Goal: Task Accomplishment & Management: Complete application form

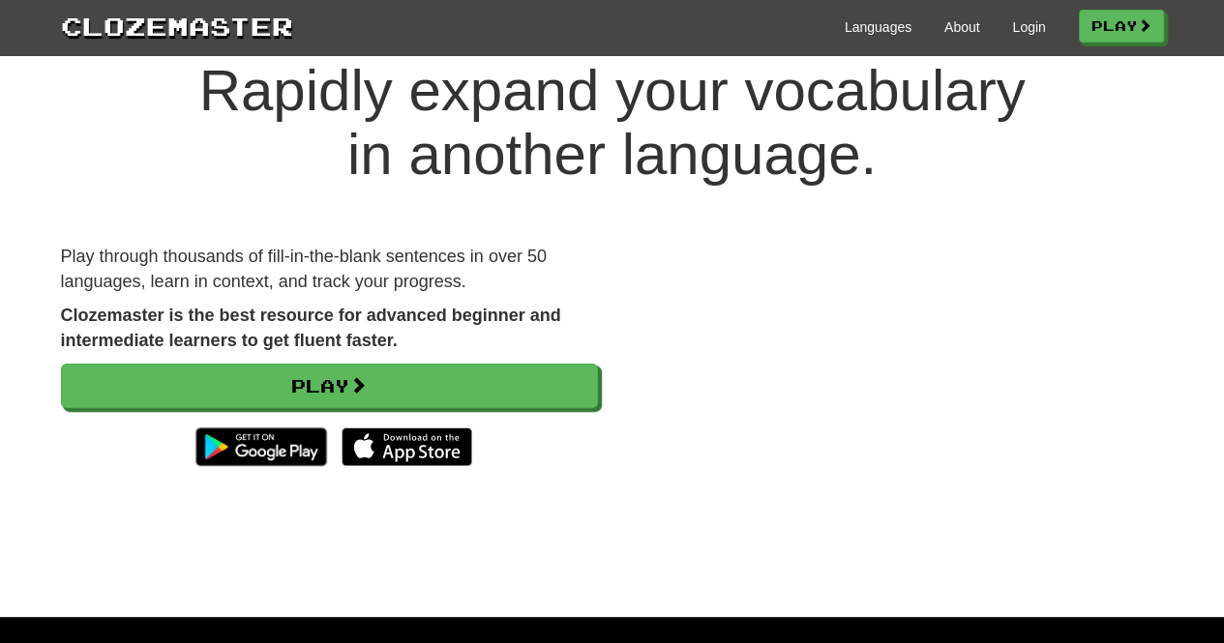
scroll to position [56, 0]
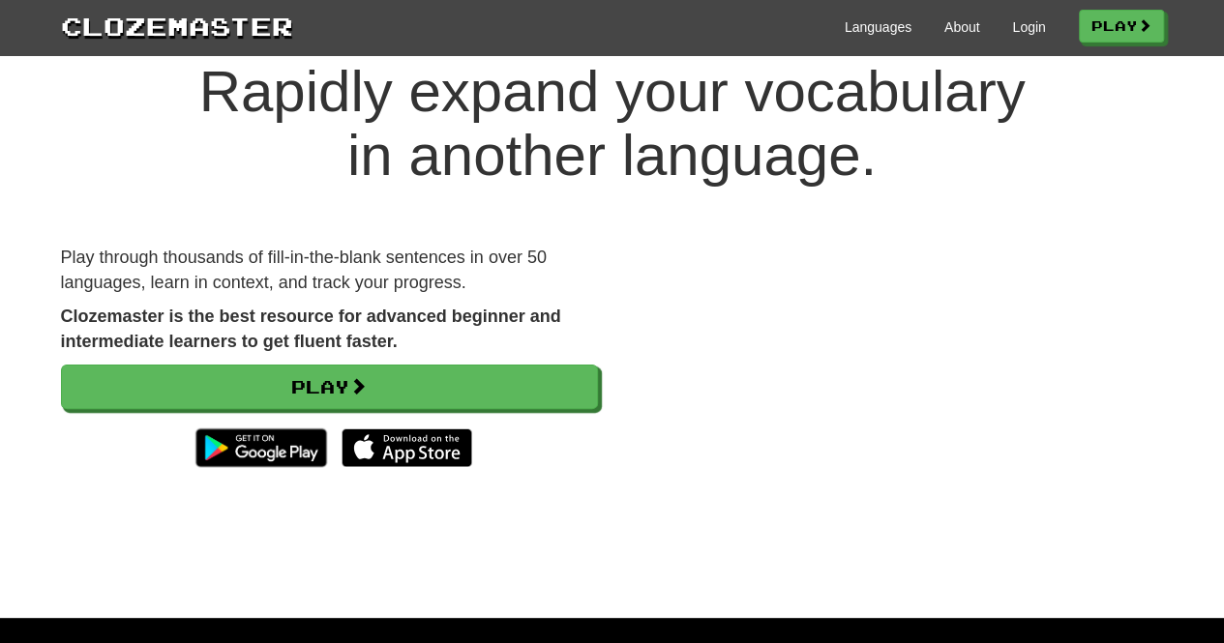
click at [478, 432] on div at bounding box center [329, 448] width 537 height 58
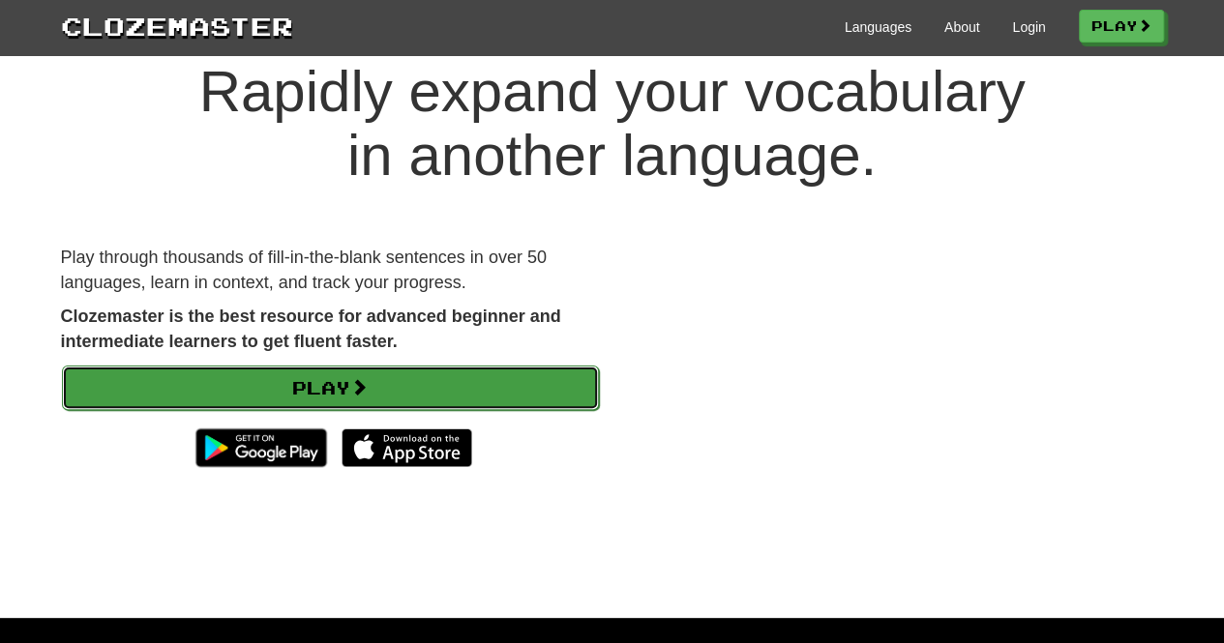
click at [472, 403] on link "Play" at bounding box center [330, 388] width 537 height 44
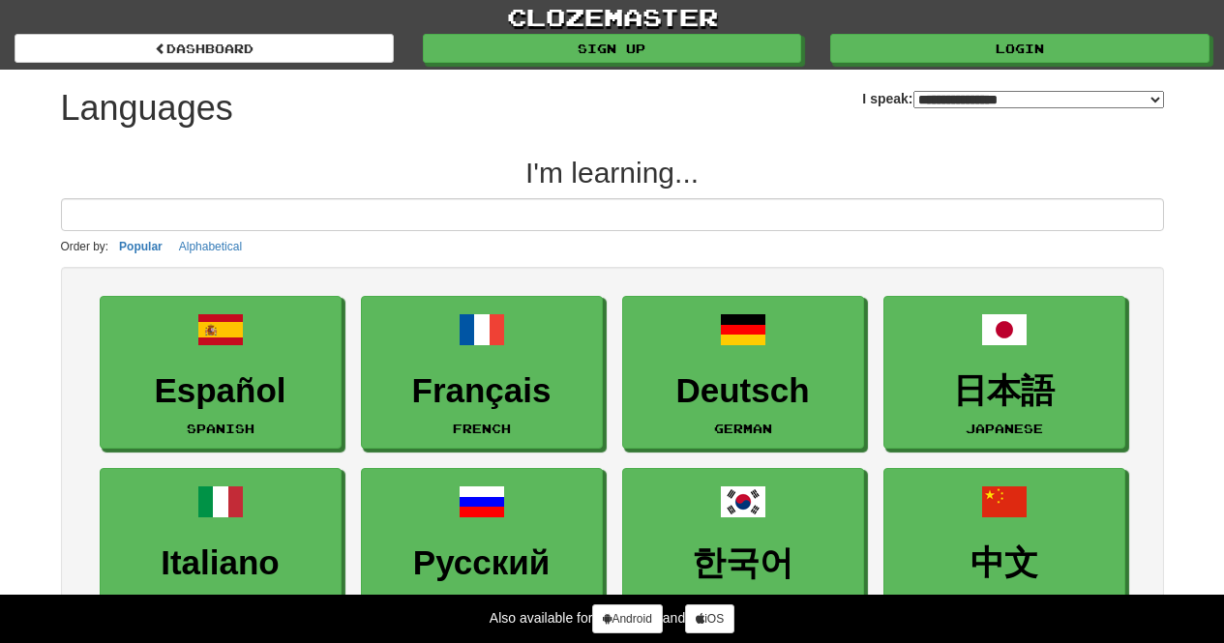
select select "*******"
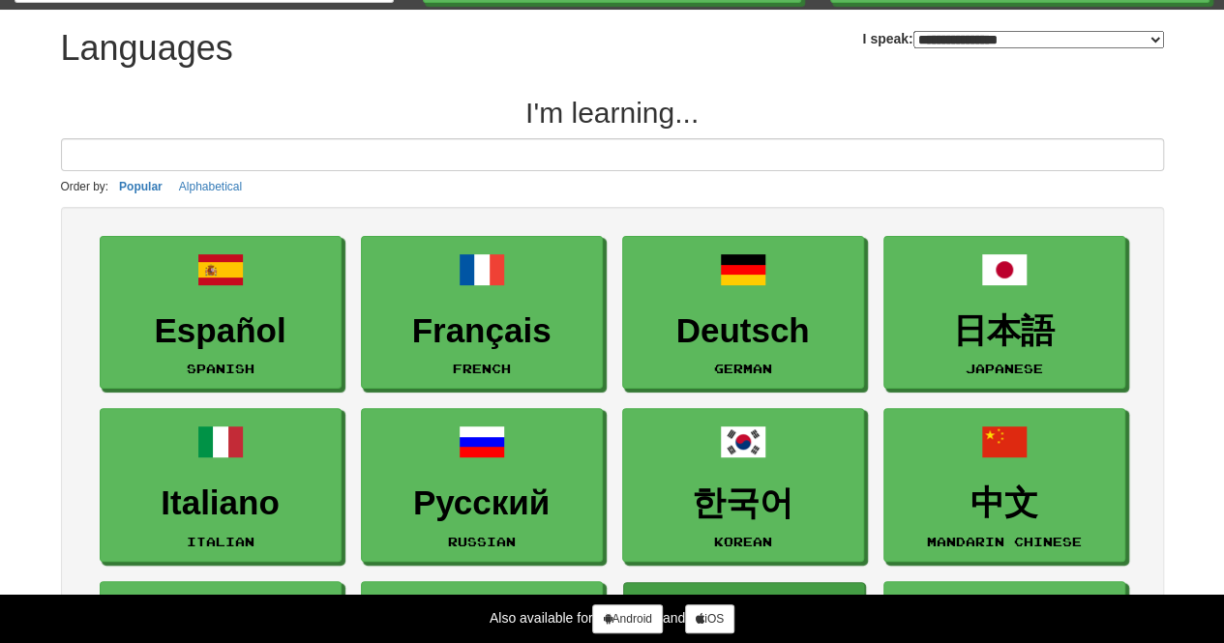
scroll to position [59, 0]
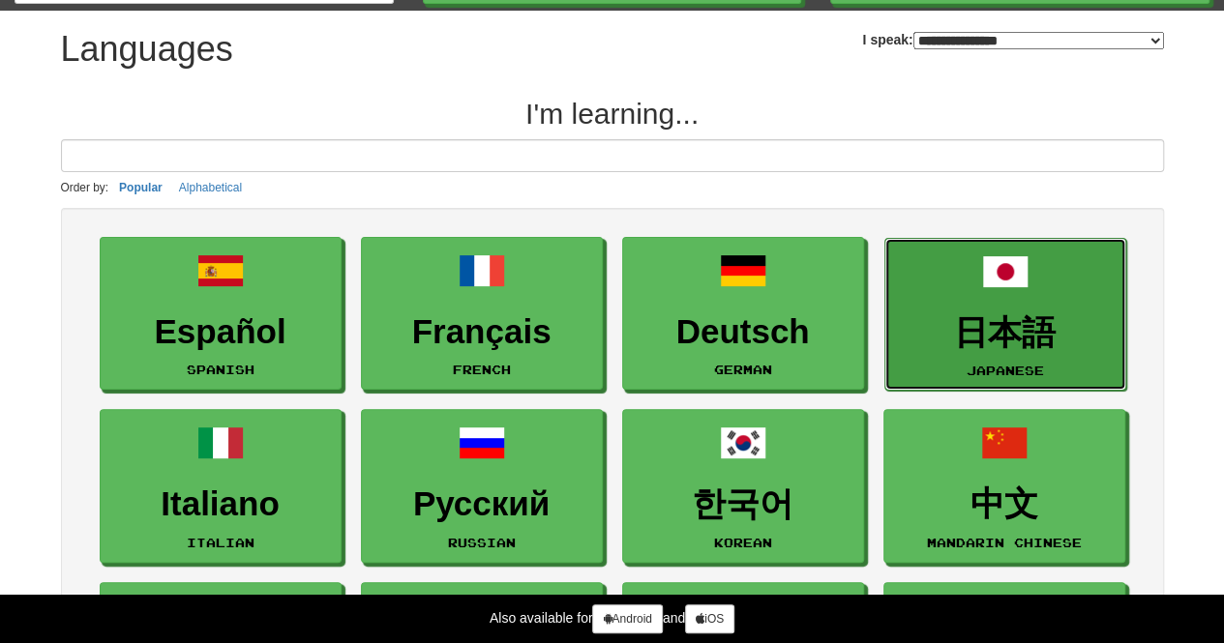
click at [1017, 293] on link "日本語 Japanese" at bounding box center [1005, 315] width 242 height 154
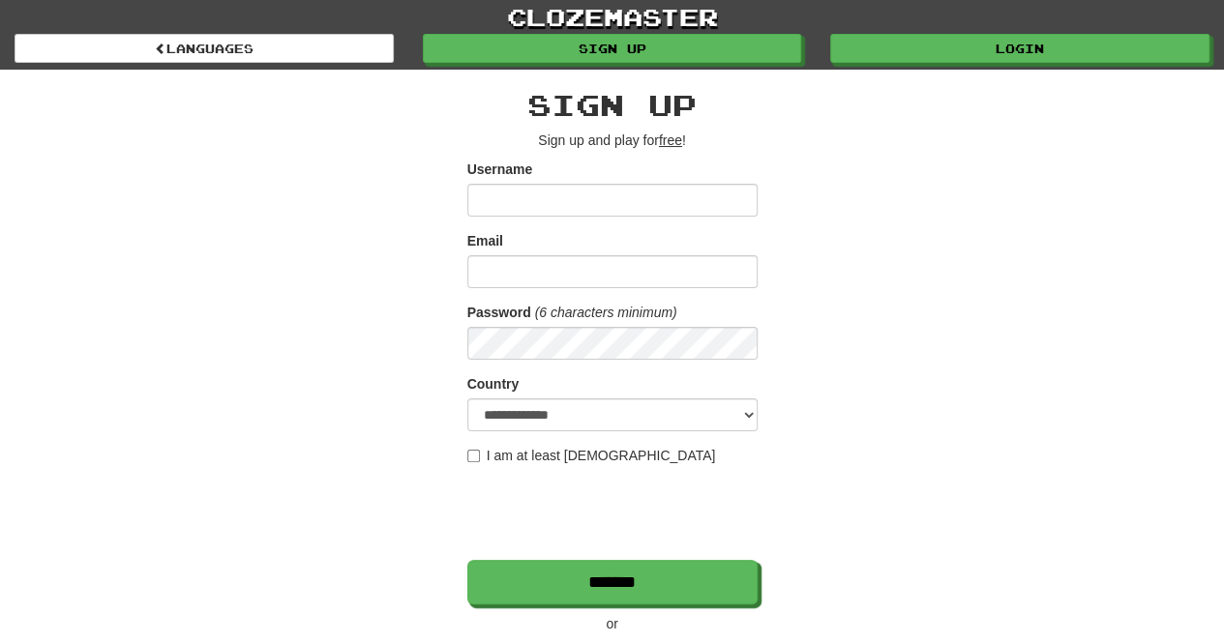
click at [577, 198] on input "Username" at bounding box center [612, 200] width 290 height 33
